Goal: Information Seeking & Learning: Learn about a topic

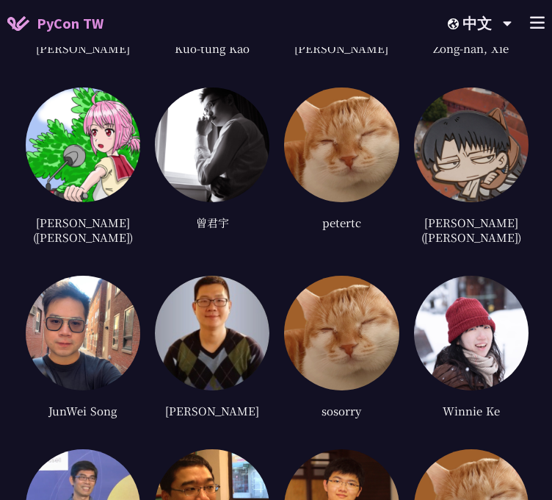
scroll to position [5530, 0]
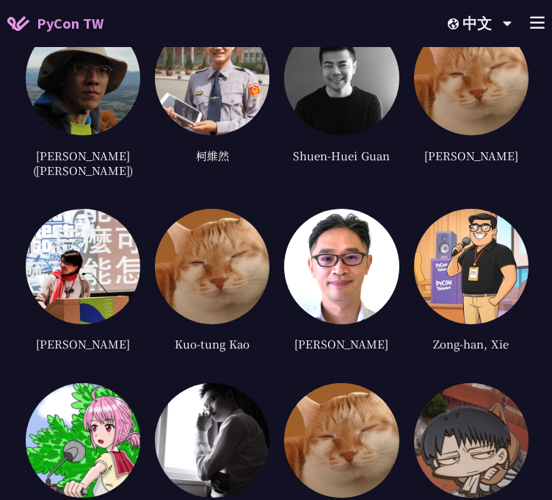
click at [531, 26] on icon at bounding box center [537, 22] width 15 height 12
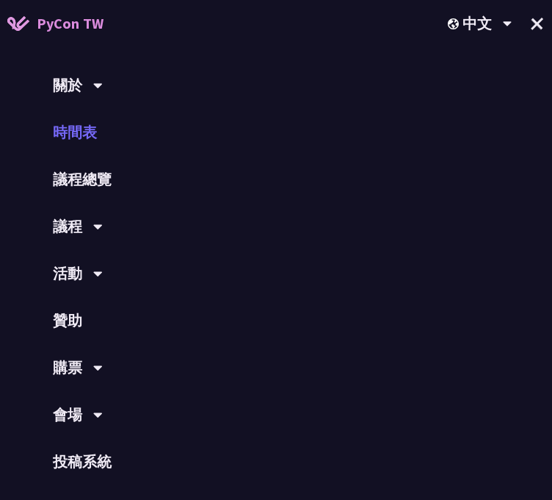
click at [101, 128] on link "時間表" at bounding box center [276, 132] width 552 height 47
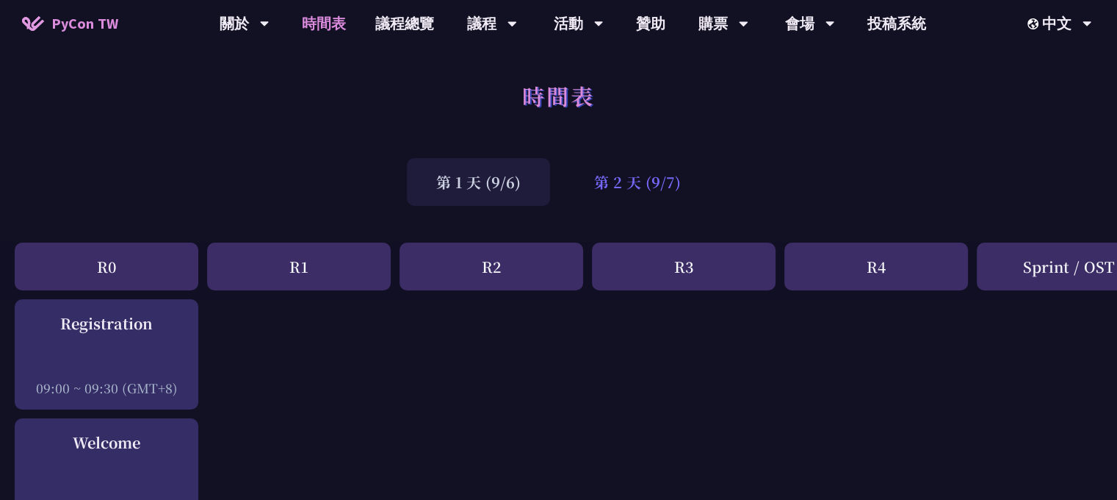
click at [552, 178] on div "第 2 天 (9/7)" at bounding box center [637, 182] width 145 height 48
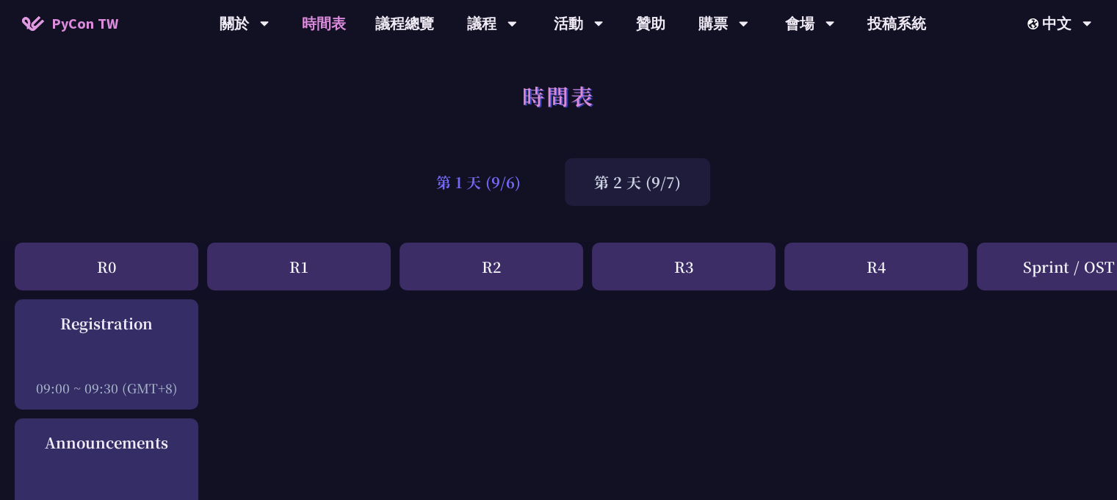
click at [511, 190] on div "第 1 天 (9/6)" at bounding box center [478, 182] width 143 height 48
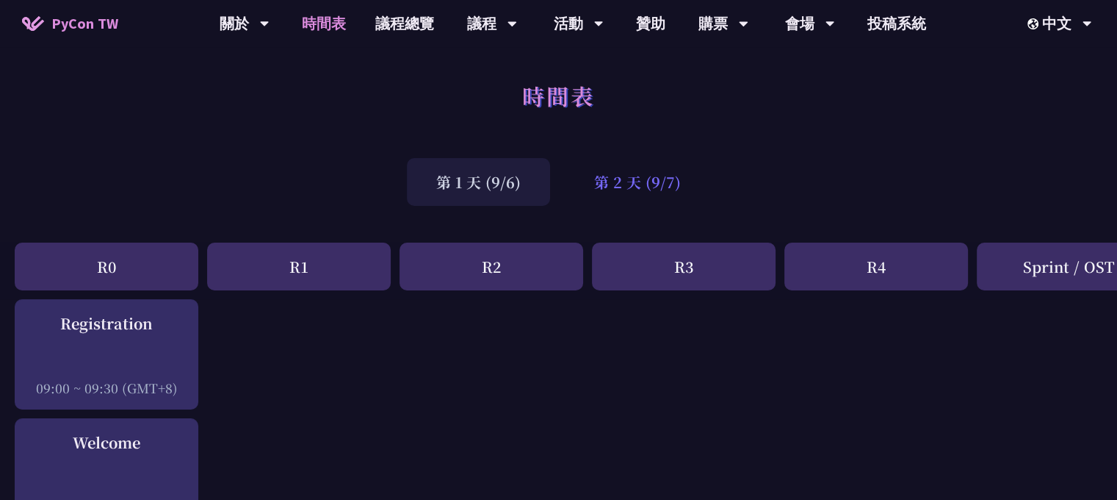
click at [552, 184] on div "第 2 天 (9/7)" at bounding box center [637, 182] width 145 height 48
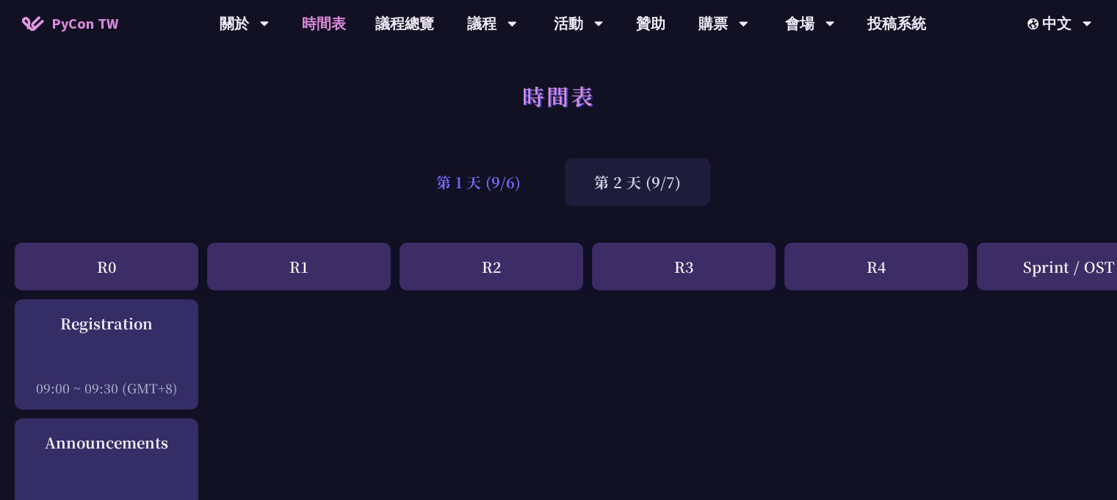
click at [479, 181] on div "第 1 天 (9/6)" at bounding box center [478, 182] width 143 height 48
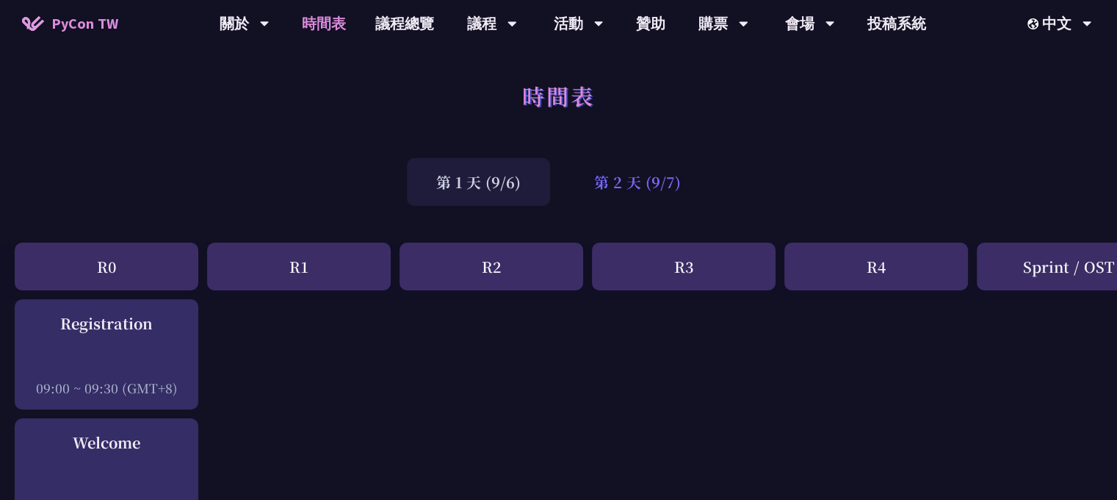
click at [552, 181] on div "第 2 天 (9/7)" at bounding box center [637, 182] width 145 height 48
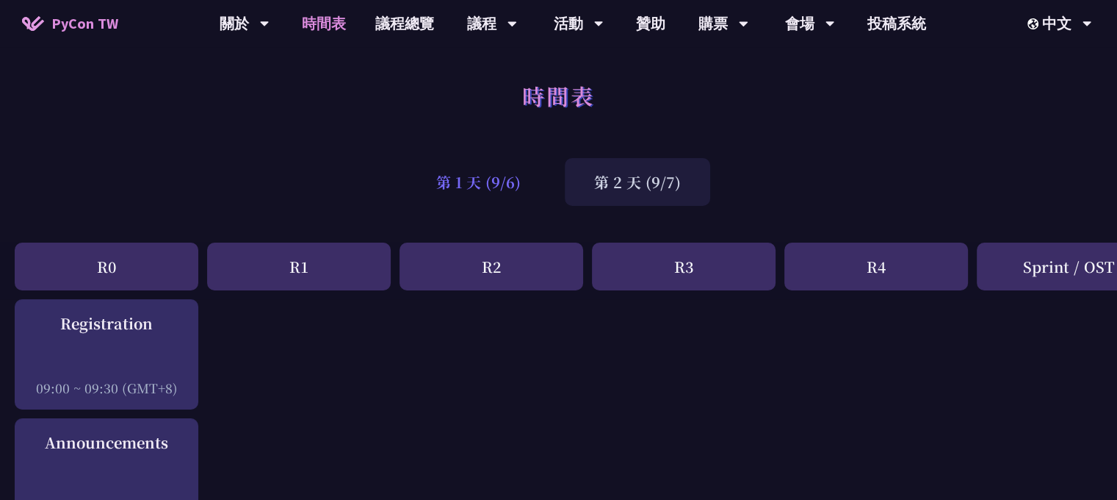
click at [508, 183] on div "第 1 天 (9/6)" at bounding box center [478, 182] width 143 height 48
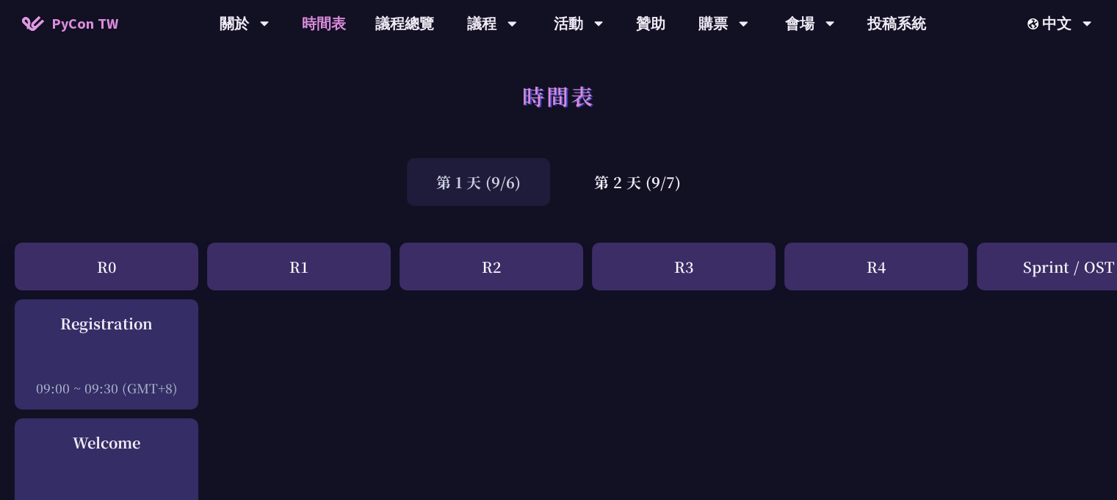
click at [432, 177] on div "第 1 天 (9/6)" at bounding box center [478, 182] width 143 height 48
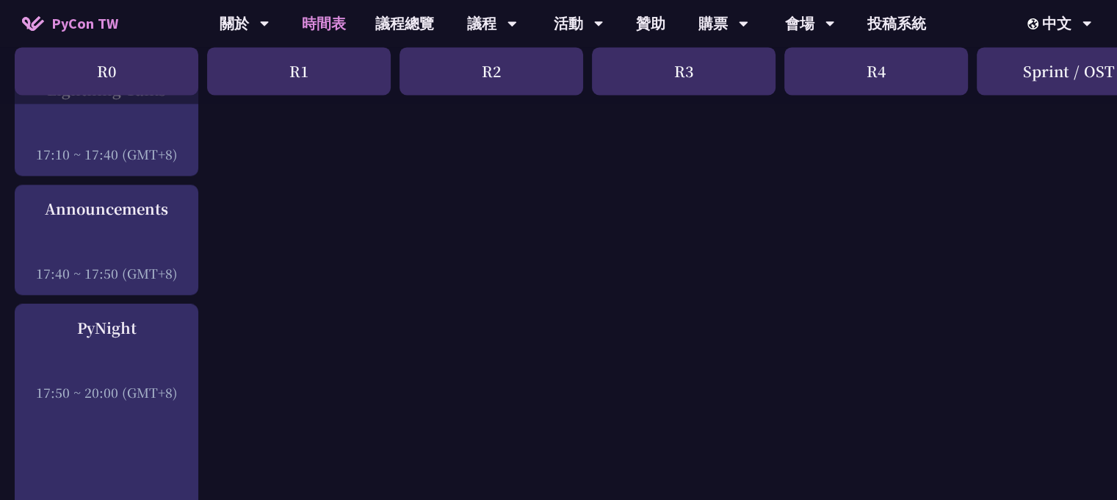
scroll to position [1983, 0]
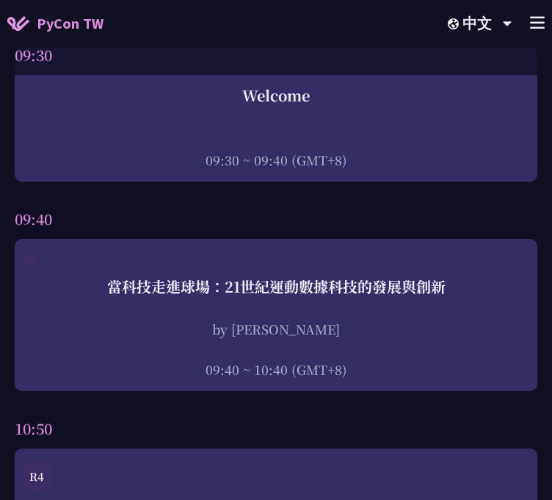
scroll to position [0, 0]
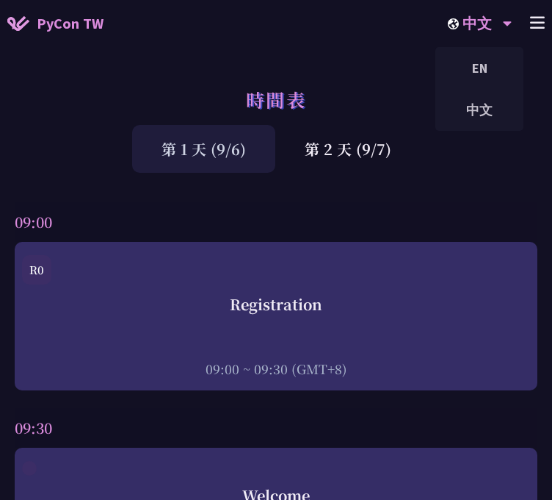
click at [522, 27] on div "中文 EN 中文" at bounding box center [480, 23] width 101 height 47
click at [526, 26] on div "中文 EN 中文" at bounding box center [480, 23] width 101 height 47
click at [536, 24] on icon at bounding box center [537, 22] width 15 height 12
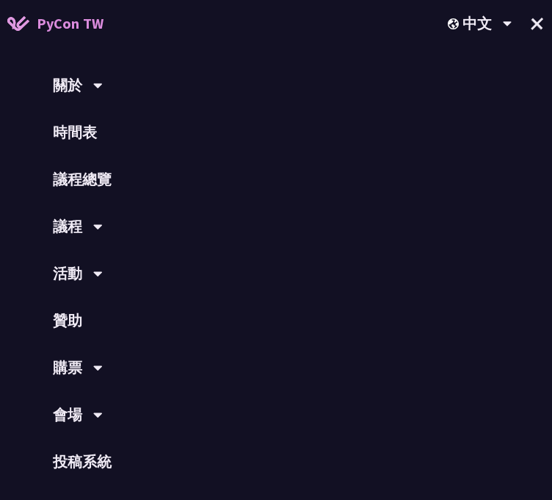
click at [45, 23] on span "PyCon TW" at bounding box center [70, 23] width 67 height 22
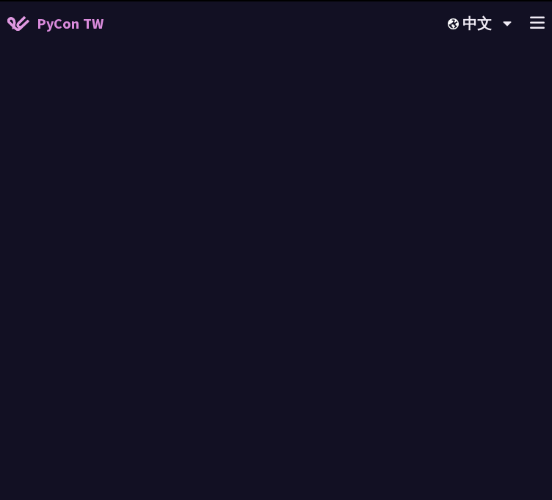
click at [91, 25] on span "PyCon TW" at bounding box center [70, 23] width 67 height 22
